Goal: Transaction & Acquisition: Book appointment/travel/reservation

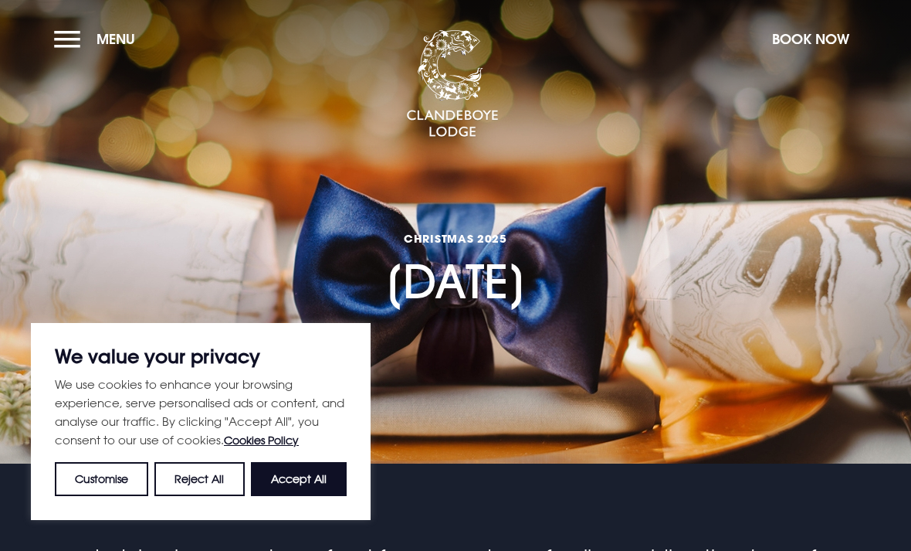
click at [304, 478] on button "Accept All" at bounding box center [299, 479] width 96 height 34
checkbox input "true"
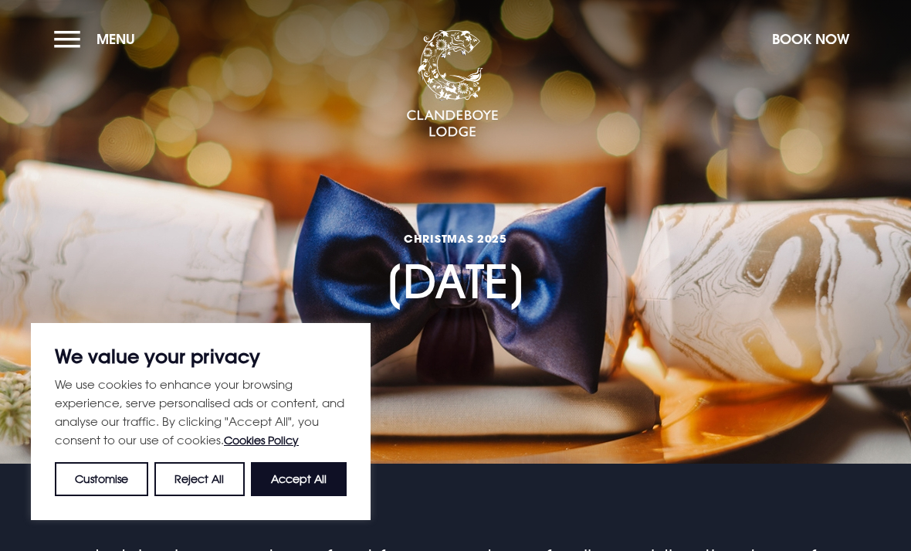
checkbox input "true"
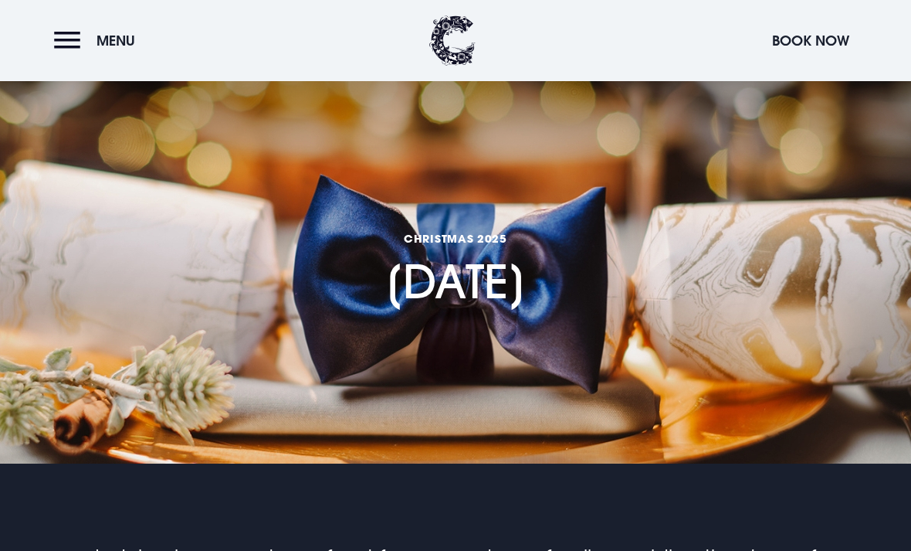
click at [77, 49] on button "Menu" at bounding box center [98, 40] width 89 height 33
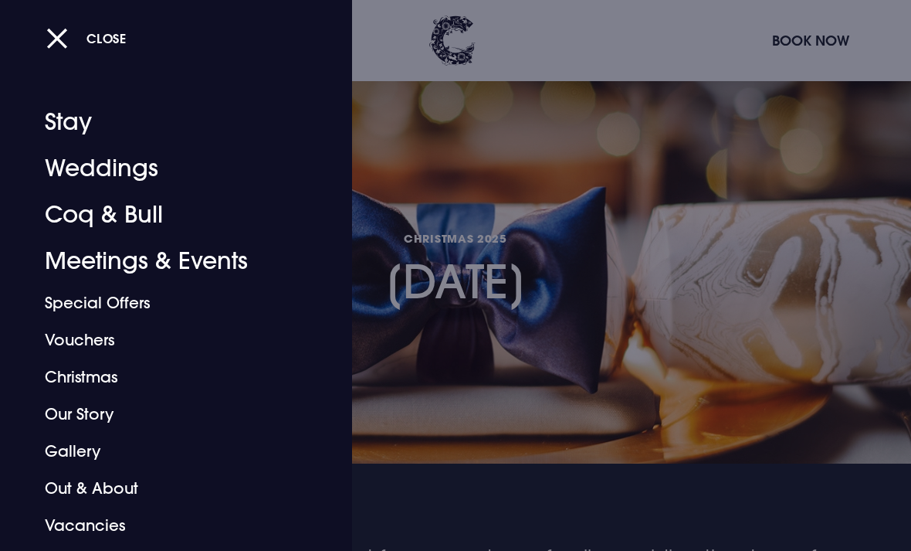
click at [89, 376] on link "Christmas" at bounding box center [166, 376] width 242 height 37
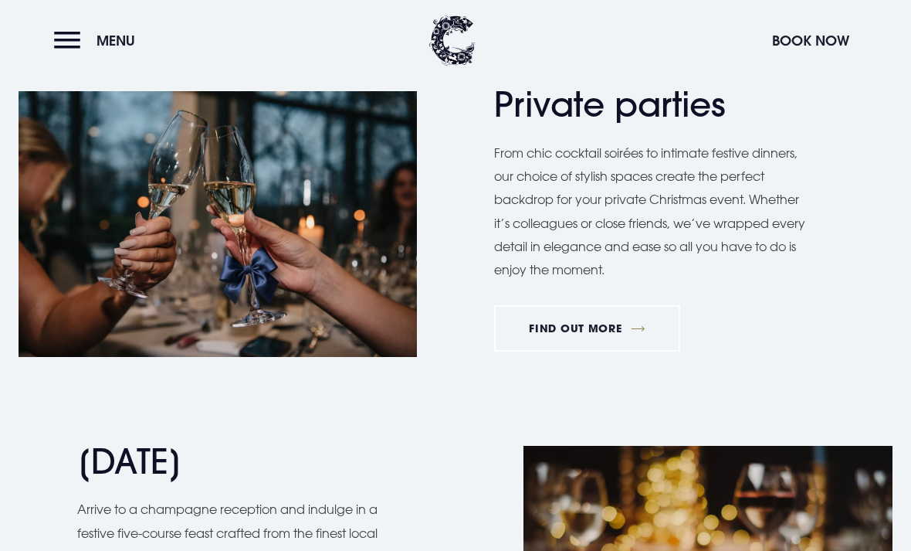
scroll to position [1117, 0]
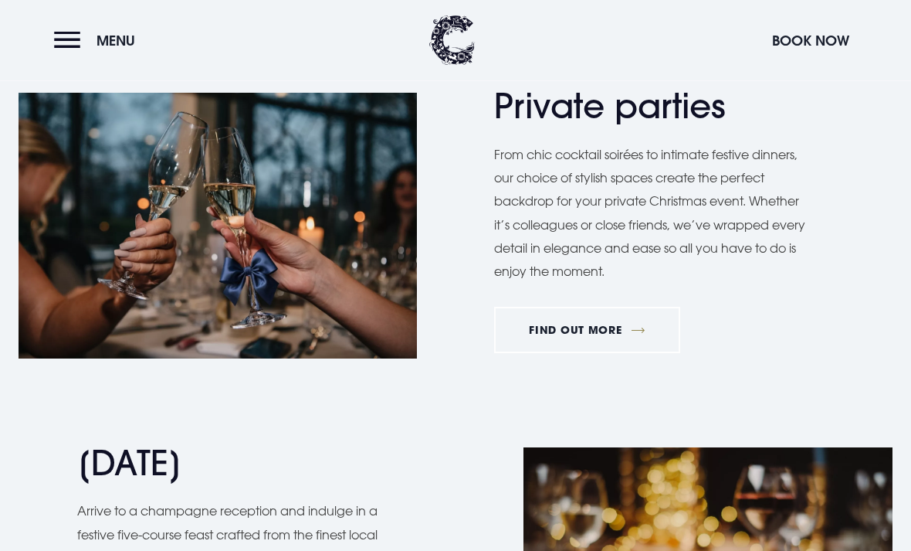
click at [586, 320] on link "FIND OUT MORE" at bounding box center [587, 330] width 186 height 46
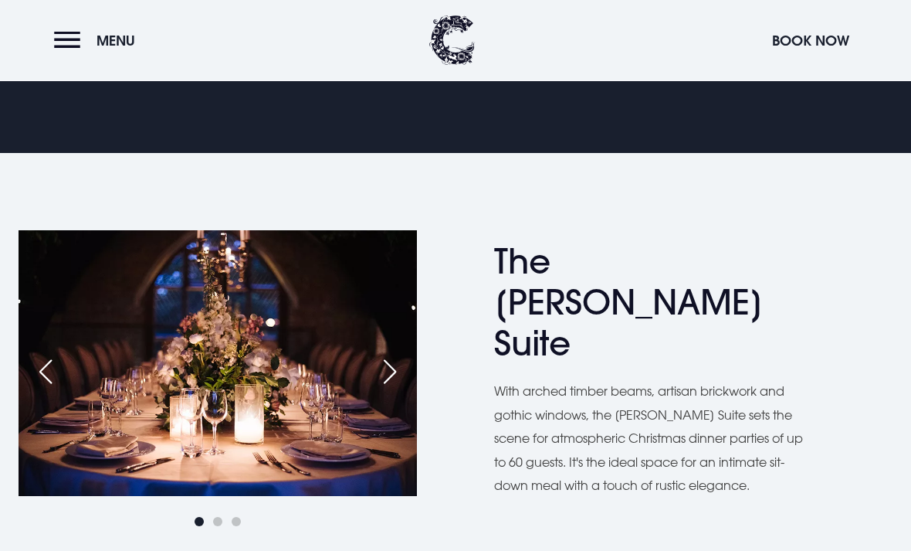
scroll to position [670, 0]
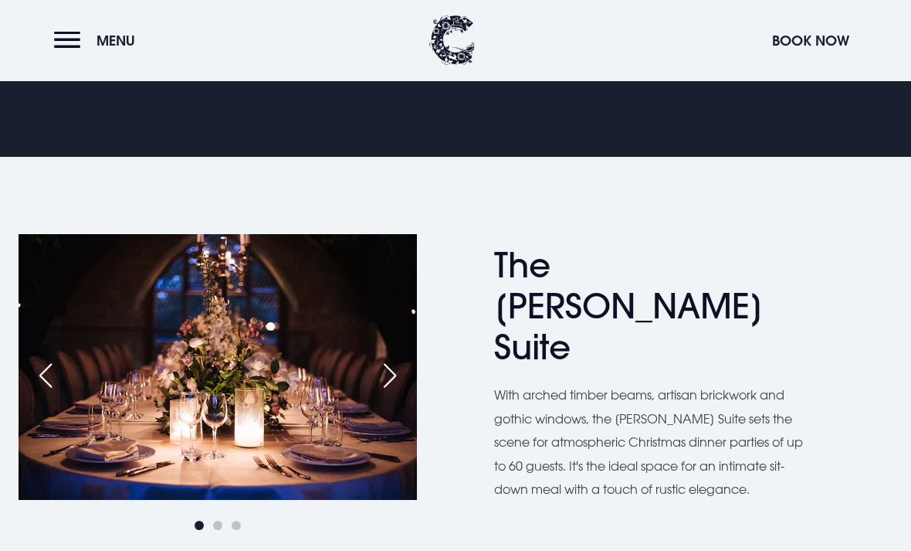
click at [73, 47] on button "Menu" at bounding box center [98, 40] width 89 height 33
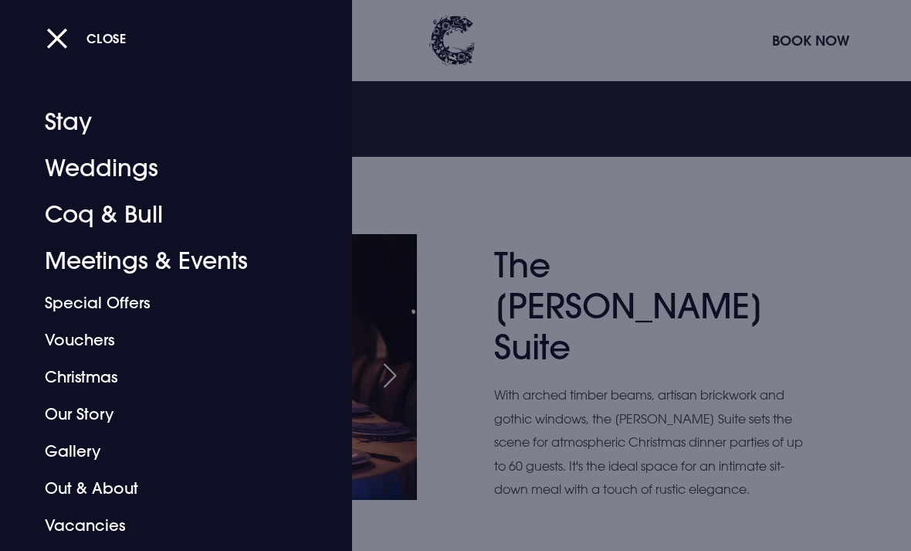
click at [54, 40] on button "Close" at bounding box center [86, 38] width 80 height 32
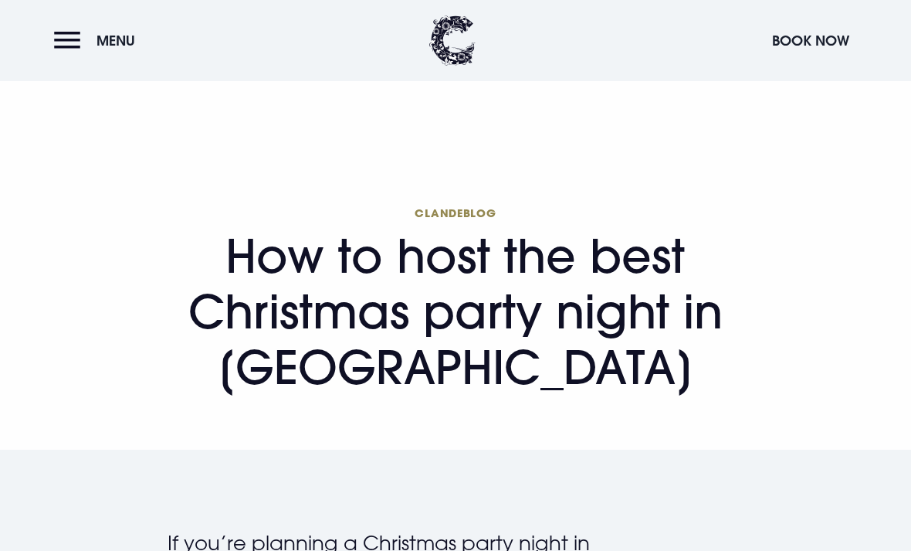
click at [64, 42] on button "Menu" at bounding box center [98, 40] width 89 height 33
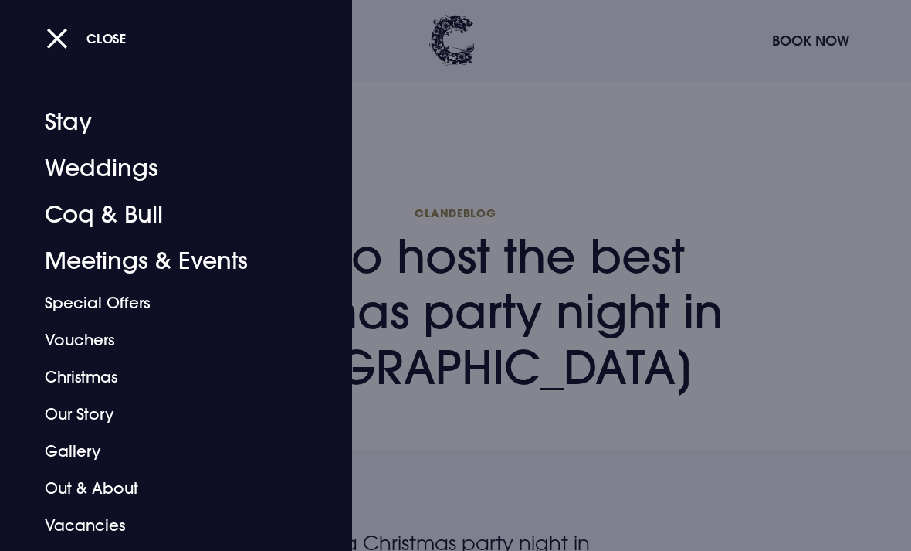
click at [91, 382] on link "Christmas" at bounding box center [166, 376] width 242 height 37
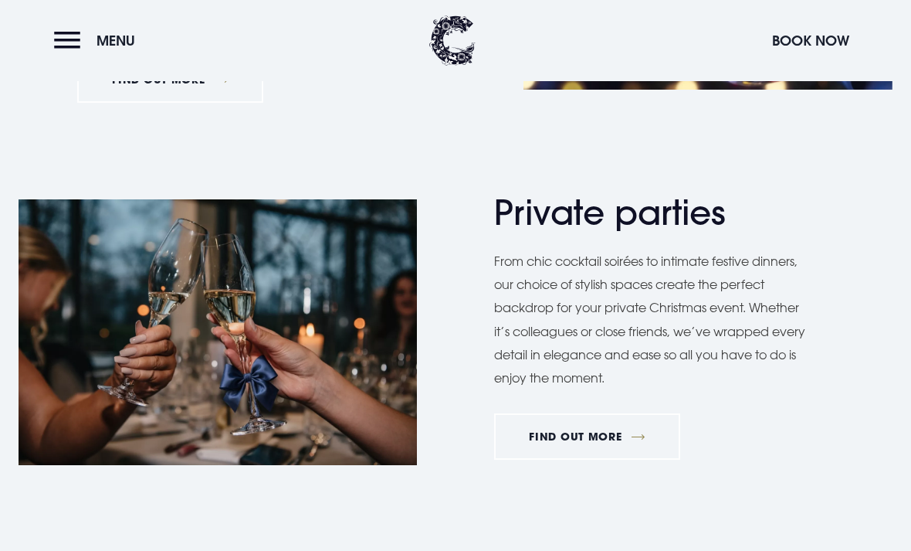
scroll to position [1037, 0]
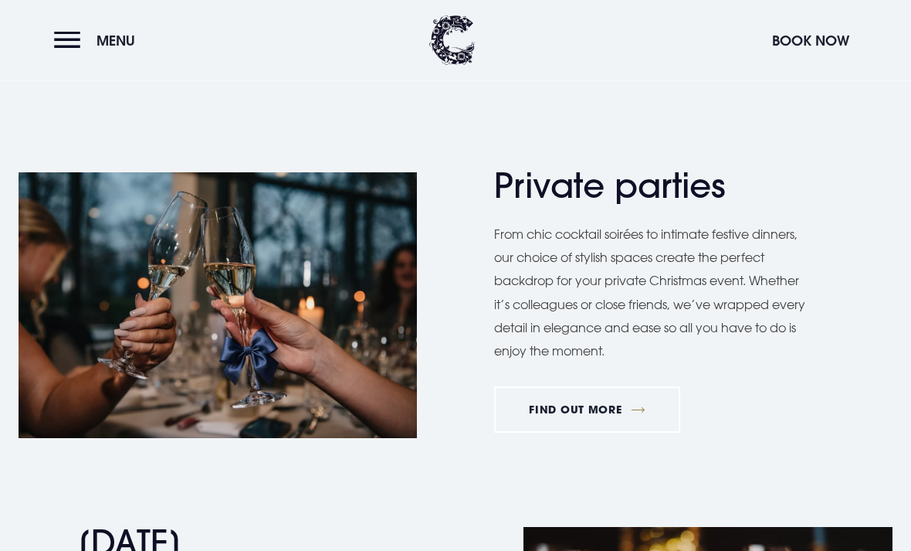
click at [605, 405] on link "FIND OUT MORE" at bounding box center [587, 410] width 186 height 46
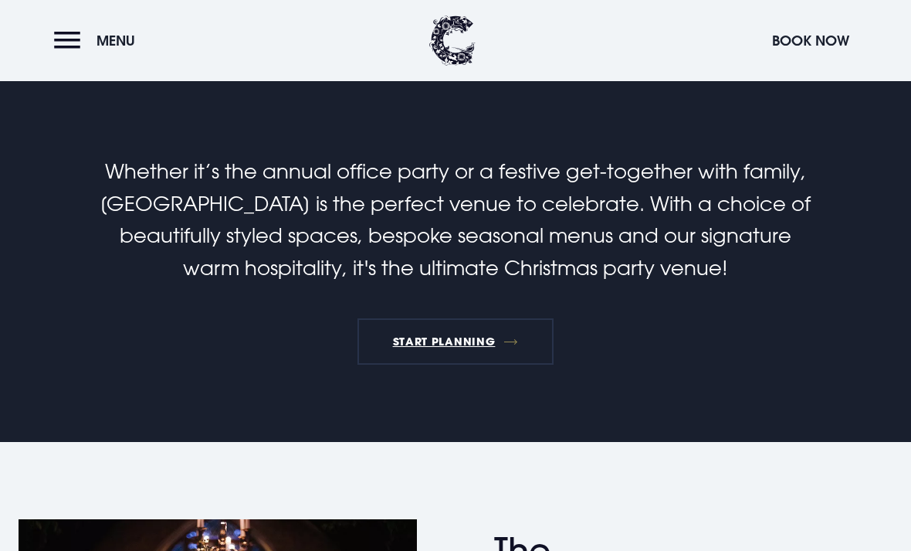
scroll to position [385, 0]
click at [471, 344] on link "START PLANNING" at bounding box center [456, 342] width 196 height 46
